Goal: Information Seeking & Learning: Check status

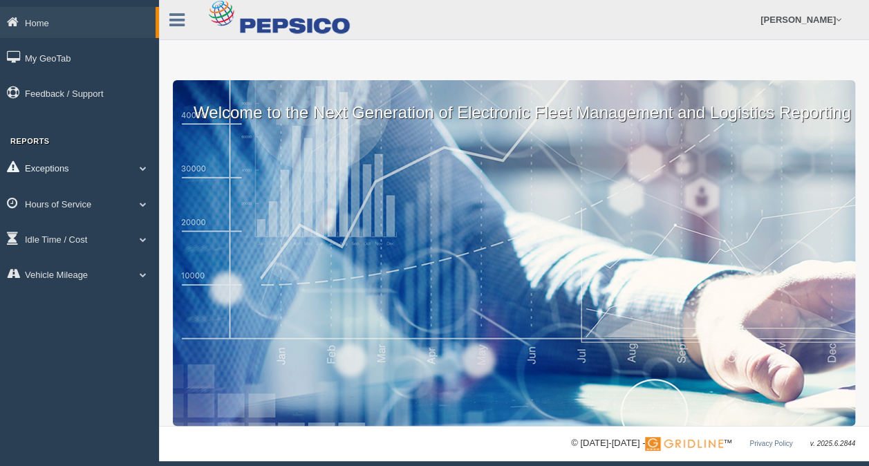
click at [144, 167] on span at bounding box center [143, 168] width 18 height 7
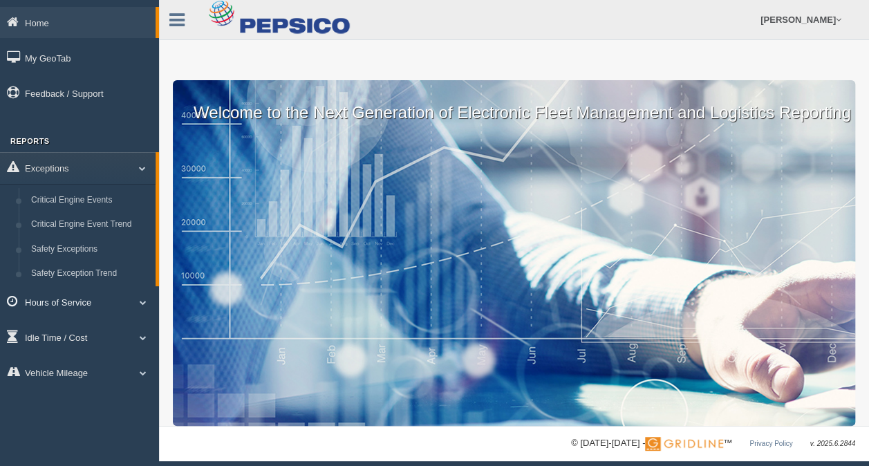
click at [135, 303] on span at bounding box center [143, 302] width 18 height 7
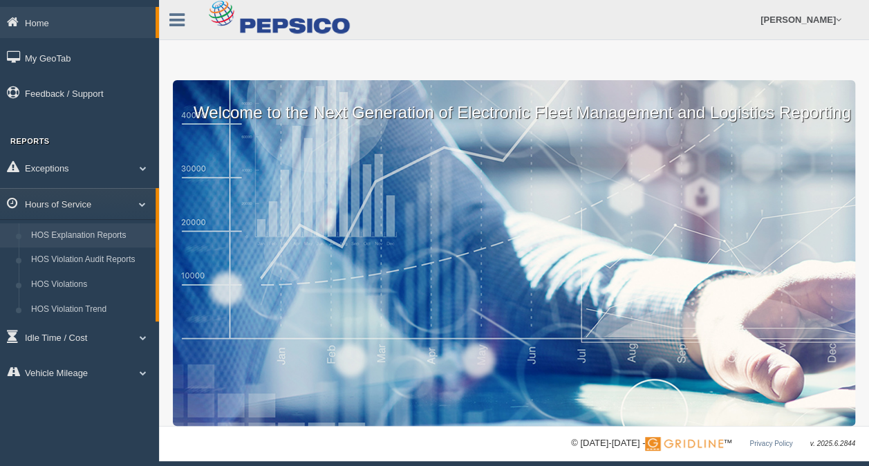
click at [115, 239] on link "HOS Explanation Reports" at bounding box center [90, 235] width 131 height 25
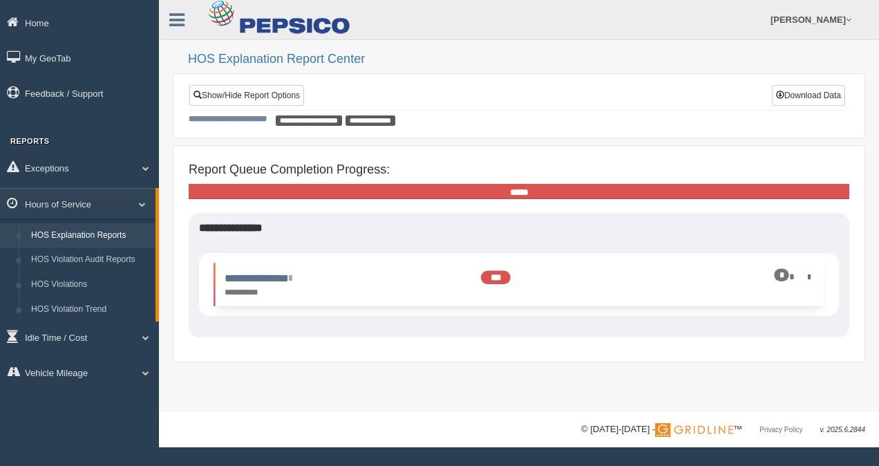
click at [806, 270] on div "*" at bounding box center [770, 276] width 86 height 13
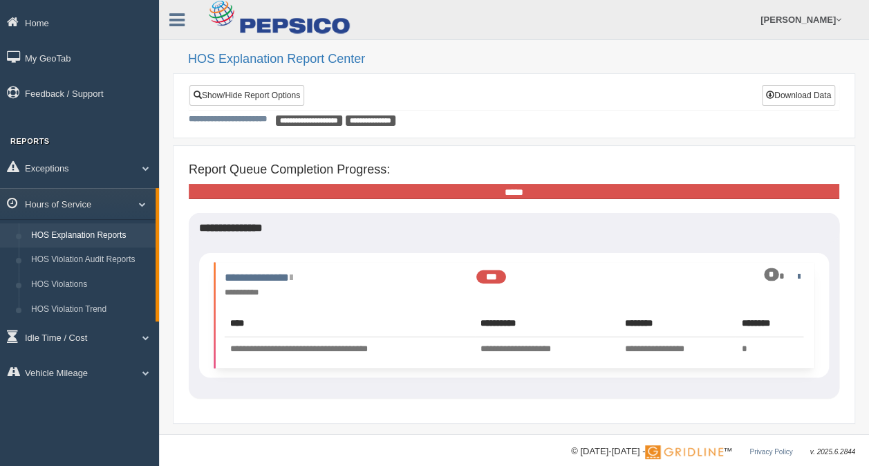
click at [374, 350] on td "**********" at bounding box center [350, 349] width 250 height 25
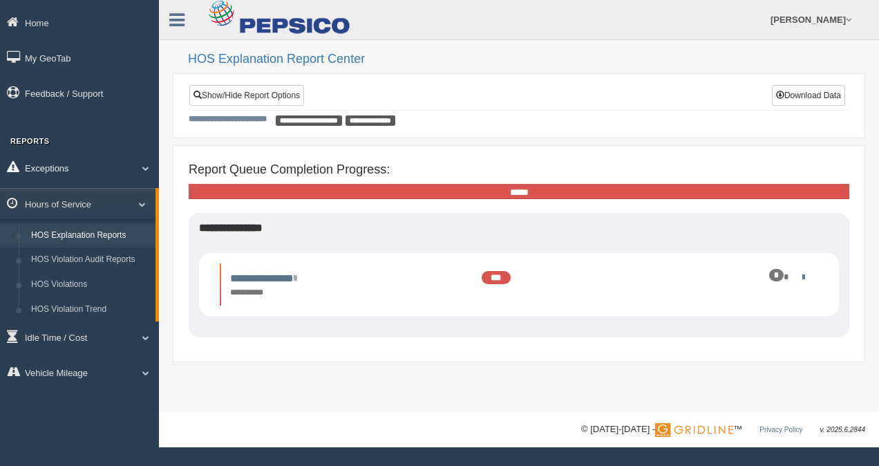
click at [105, 174] on link "Exceptions" at bounding box center [79, 167] width 159 height 31
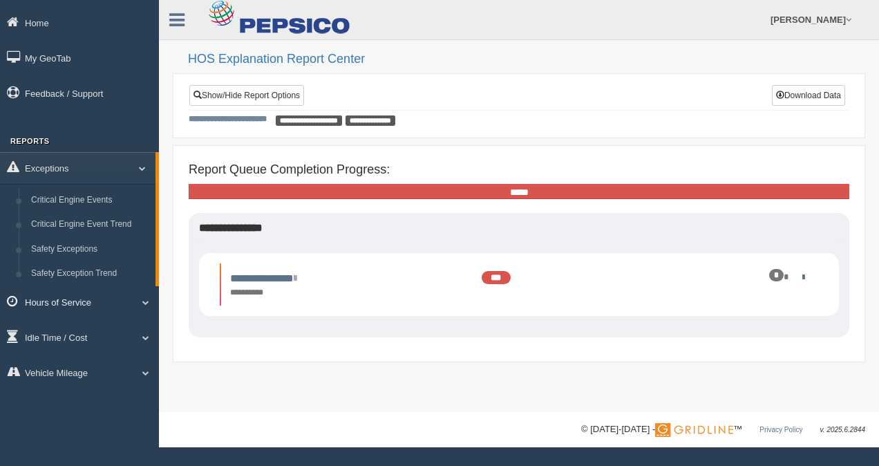
click at [55, 307] on link "Hours of Service" at bounding box center [79, 301] width 159 height 31
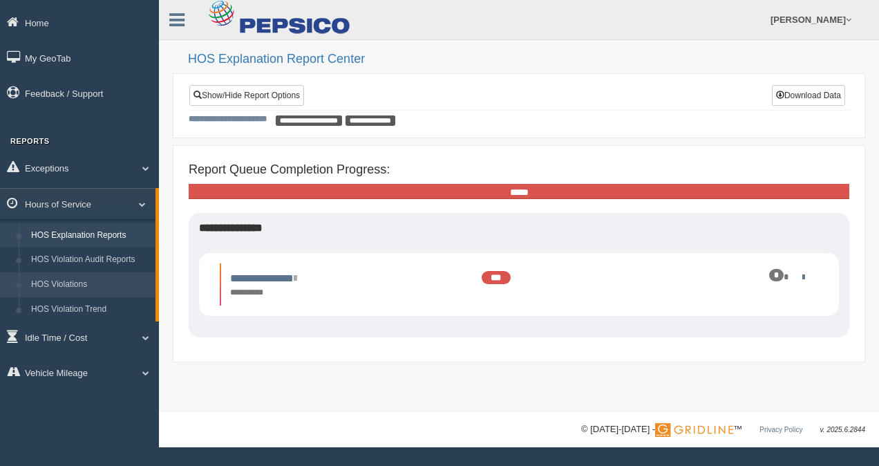
click at [82, 286] on link "HOS Violations" at bounding box center [90, 284] width 131 height 25
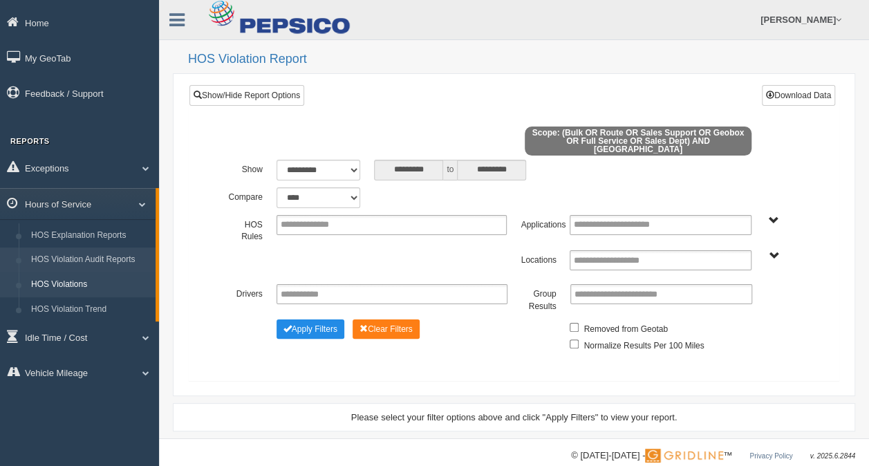
click at [95, 265] on link "HOS Violation Audit Reports" at bounding box center [90, 259] width 131 height 25
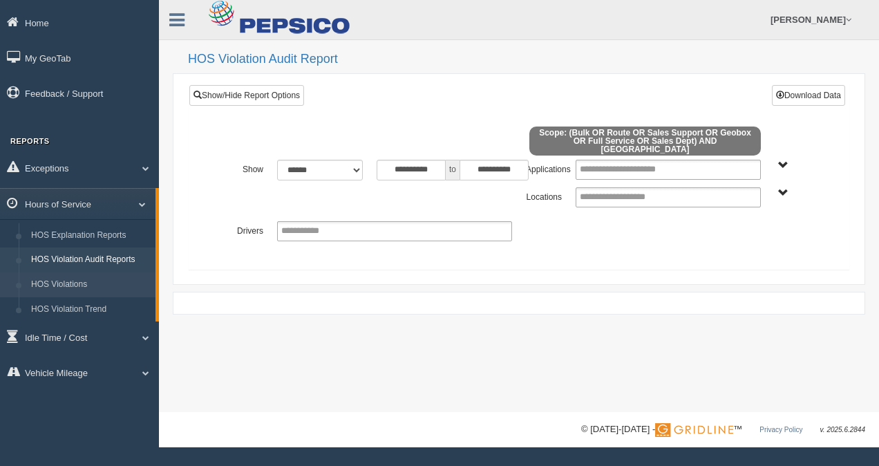
click at [76, 284] on link "HOS Violations" at bounding box center [90, 284] width 131 height 25
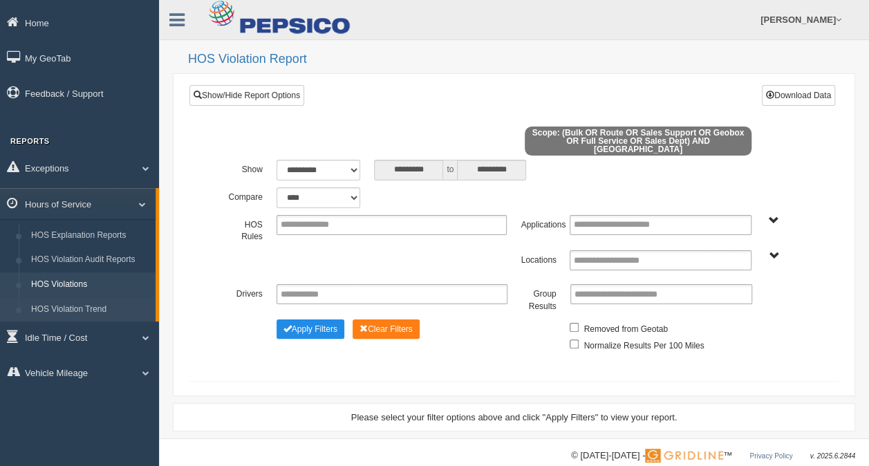
click at [75, 306] on link "HOS Violation Trend" at bounding box center [90, 309] width 131 height 25
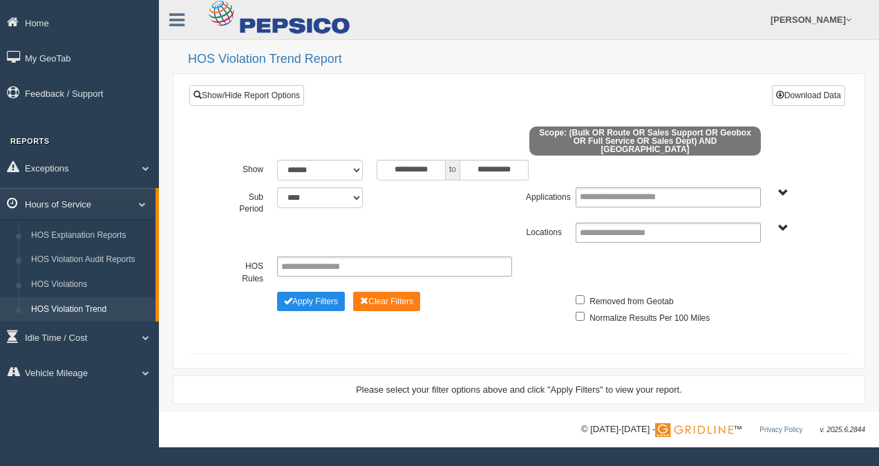
click at [136, 206] on span at bounding box center [137, 203] width 18 height 7
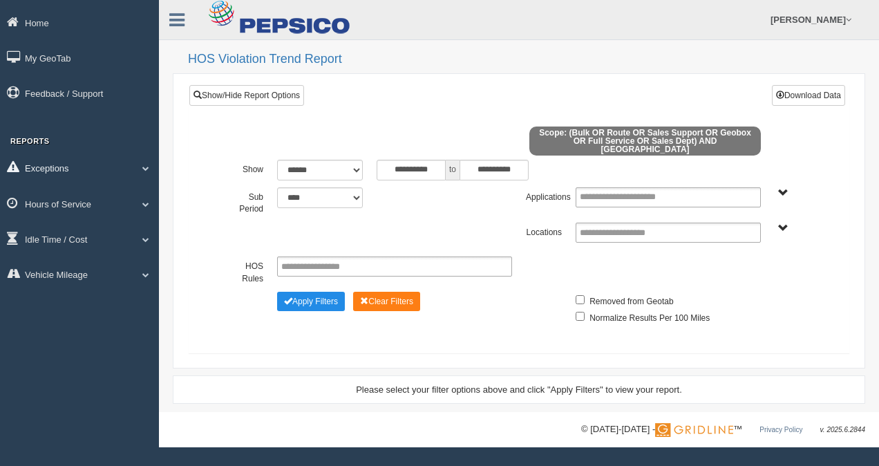
click at [141, 171] on span at bounding box center [140, 168] width 18 height 7
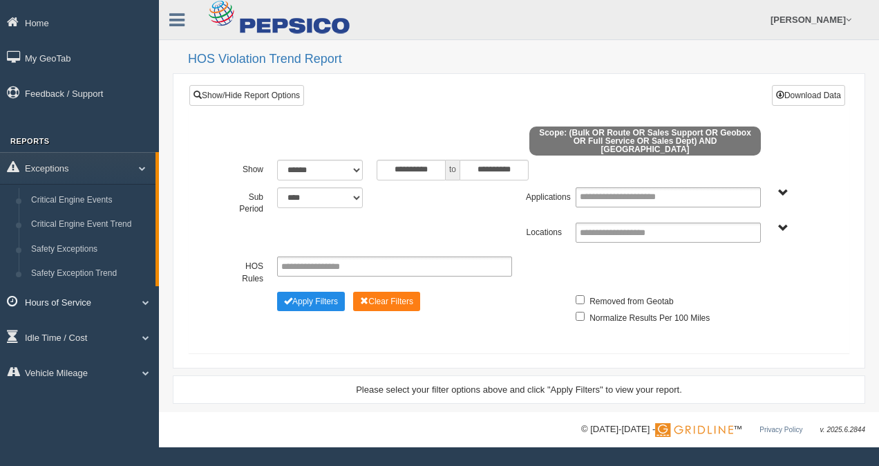
click at [144, 304] on span at bounding box center [140, 302] width 18 height 7
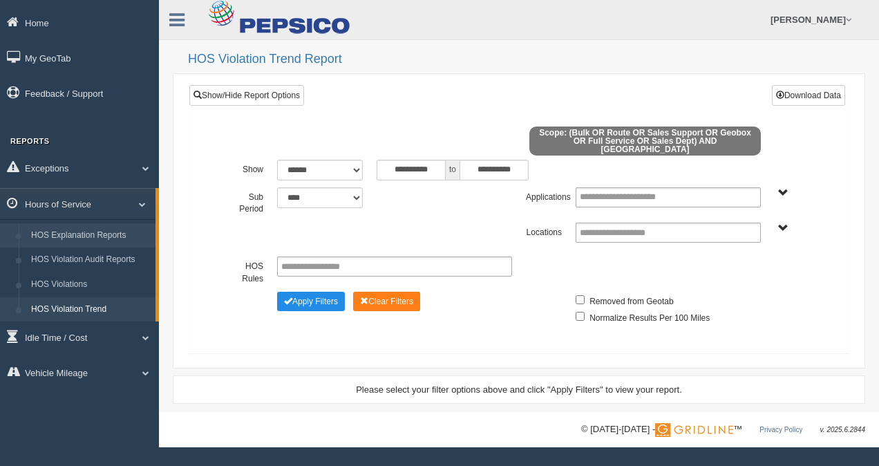
click at [74, 232] on link "HOS Explanation Reports" at bounding box center [90, 235] width 131 height 25
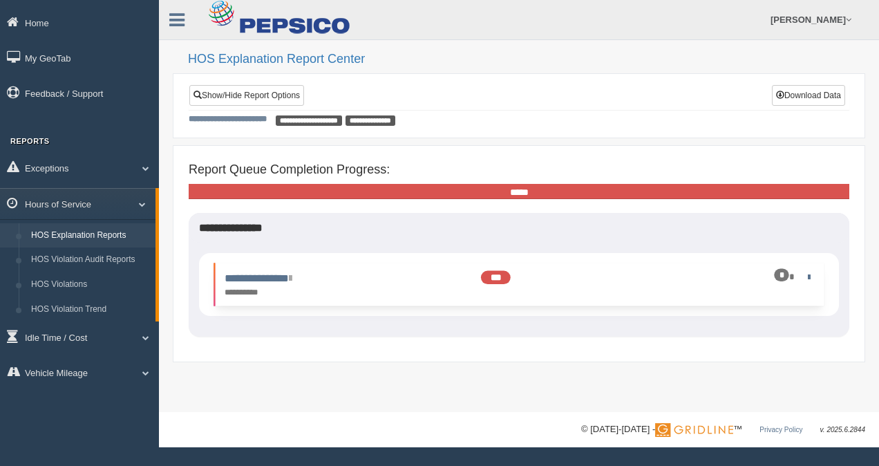
click at [789, 275] on div "*" at bounding box center [782, 275] width 15 height 12
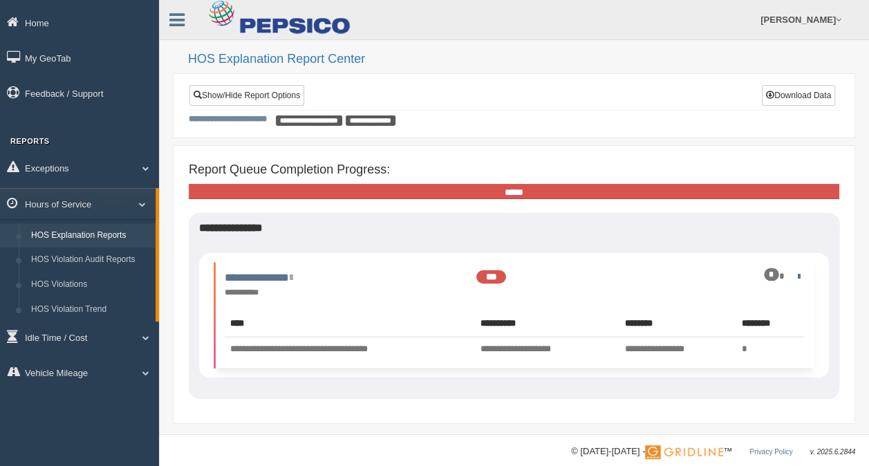
click at [358, 346] on td "**********" at bounding box center [350, 349] width 250 height 25
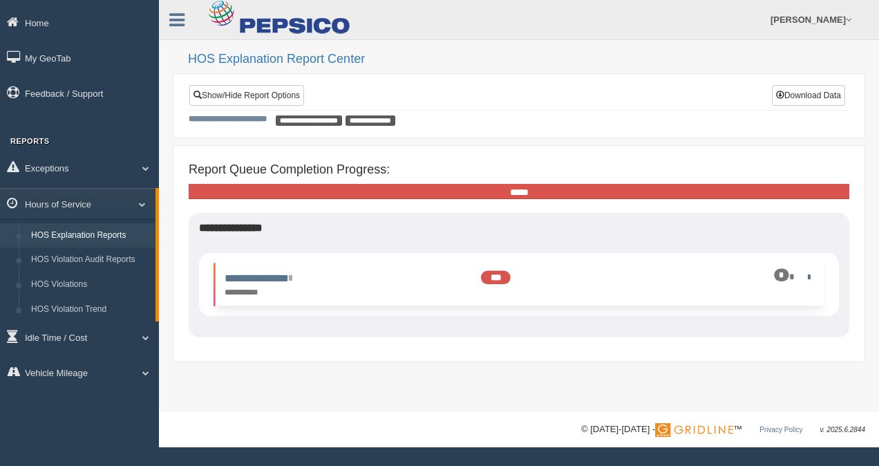
click at [498, 272] on span "***" at bounding box center [496, 278] width 30 height 14
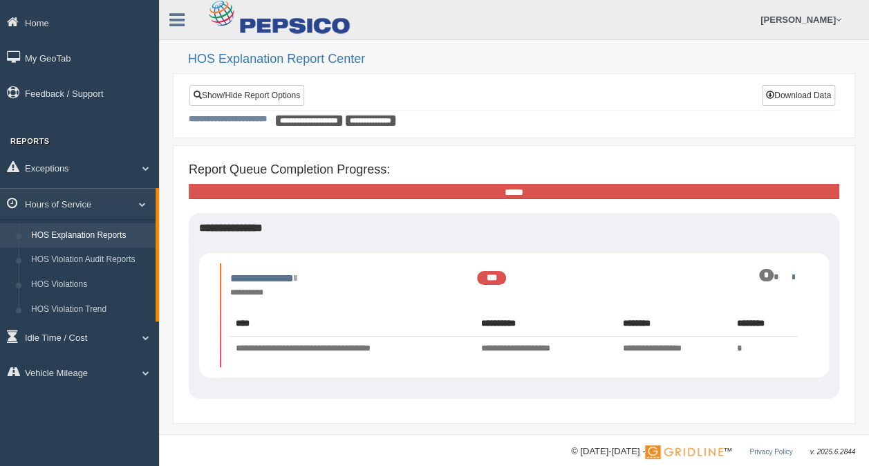
click at [77, 238] on link "HOS Explanation Reports" at bounding box center [90, 235] width 131 height 25
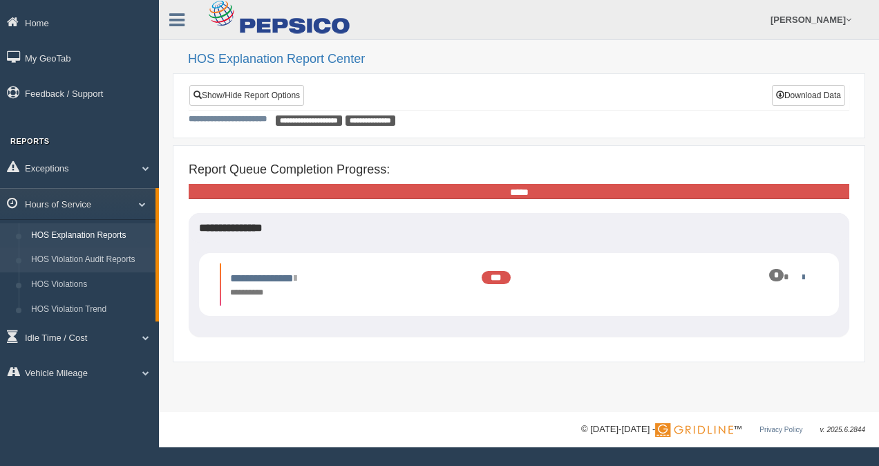
click at [90, 263] on link "HOS Violation Audit Reports" at bounding box center [90, 259] width 131 height 25
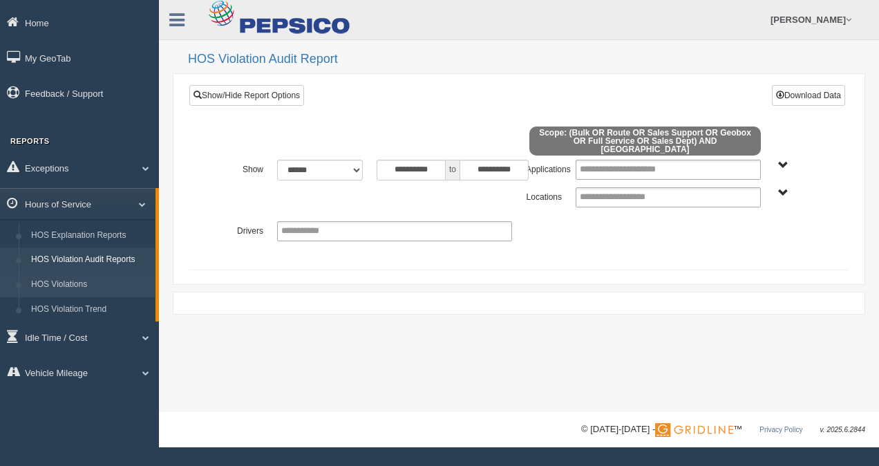
click at [86, 277] on link "HOS Violations" at bounding box center [90, 284] width 131 height 25
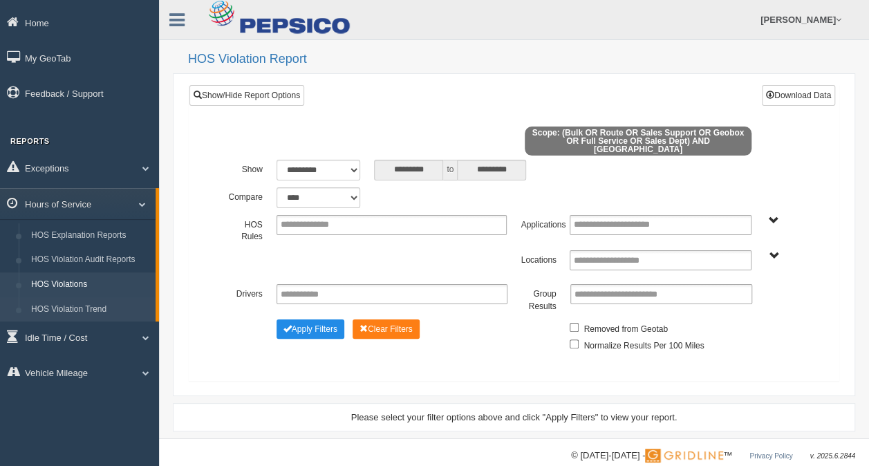
click at [73, 310] on link "HOS Violation Trend" at bounding box center [90, 309] width 131 height 25
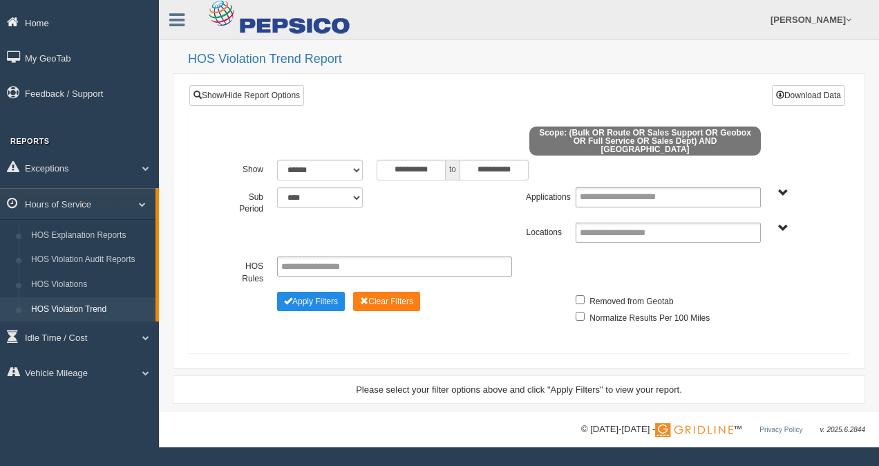
click at [33, 24] on link "Home" at bounding box center [79, 22] width 159 height 31
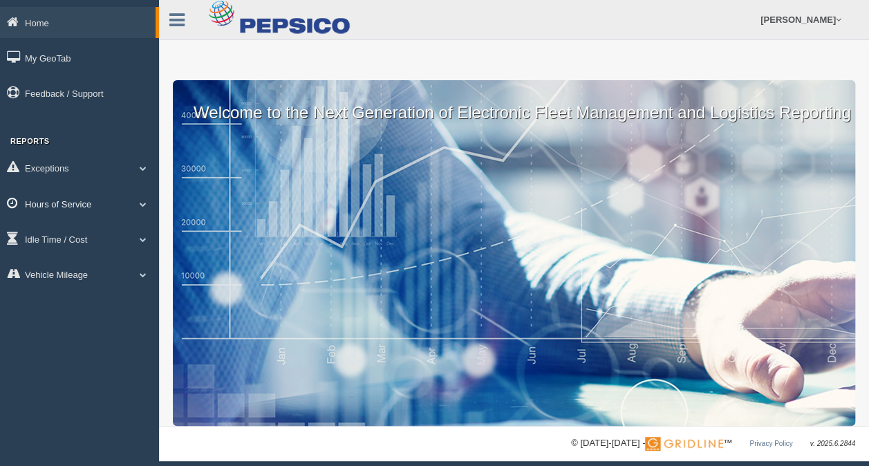
click at [82, 209] on link "Hours of Service" at bounding box center [79, 203] width 159 height 31
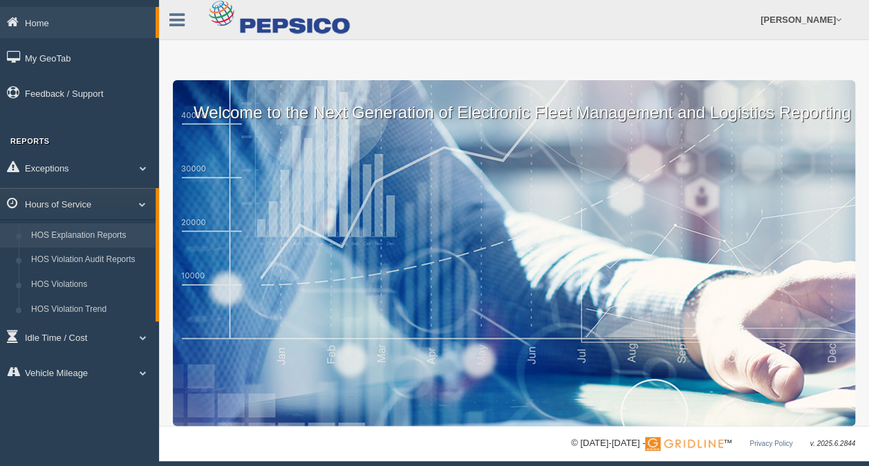
click at [82, 229] on link "HOS Explanation Reports" at bounding box center [90, 235] width 131 height 25
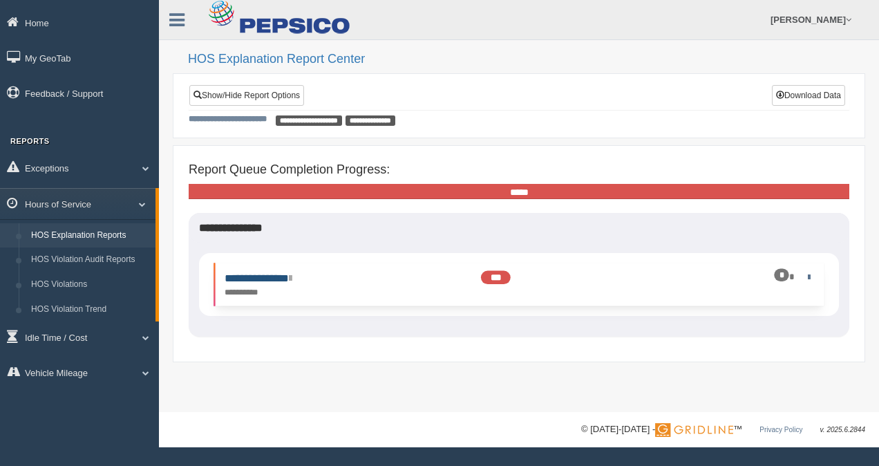
click at [283, 277] on link "**********" at bounding box center [259, 278] width 68 height 10
